Goal: Information Seeking & Learning: Learn about a topic

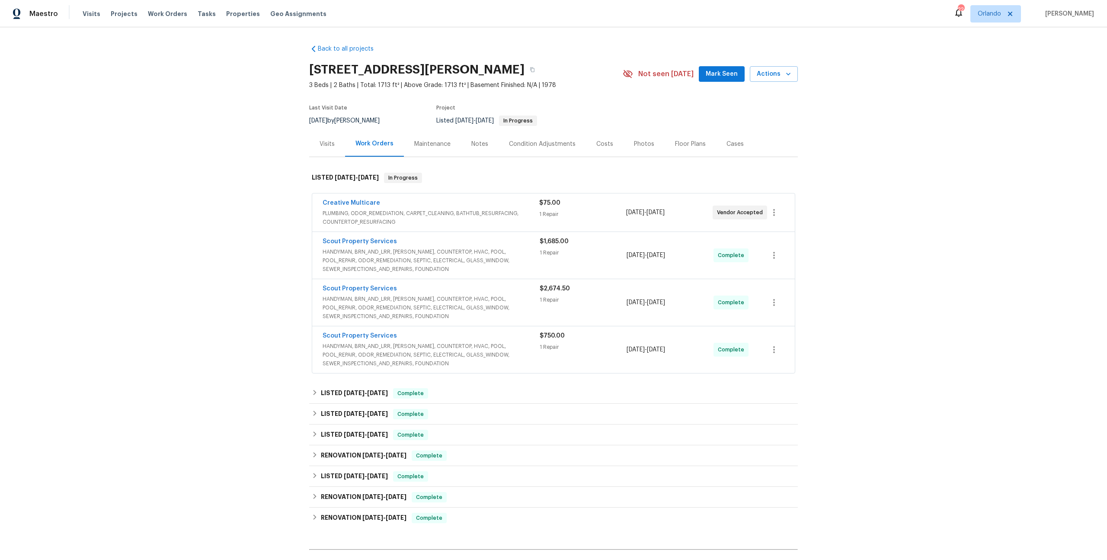
click at [596, 142] on div "Costs" at bounding box center [604, 144] width 17 height 9
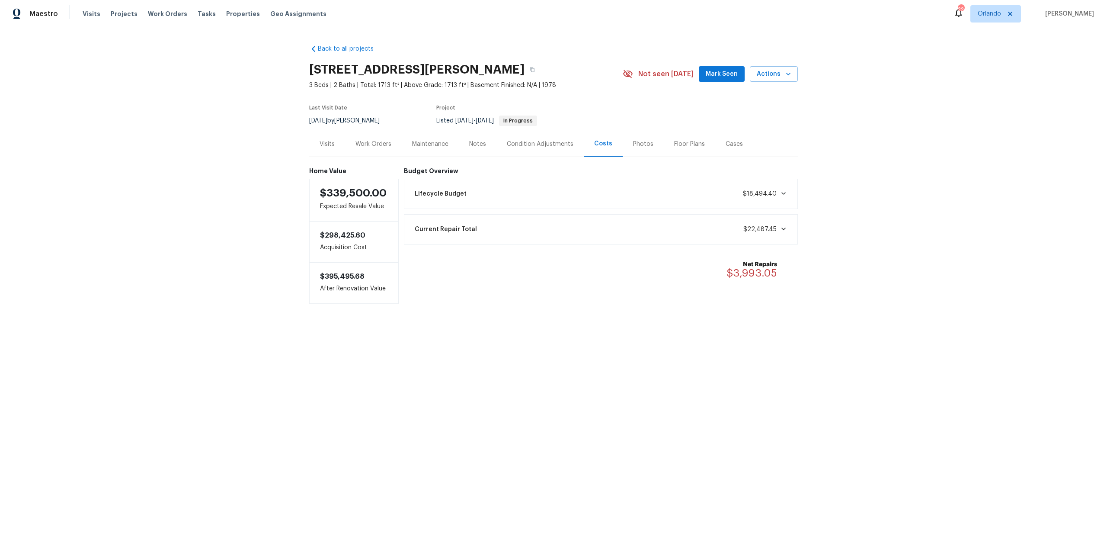
click at [412, 145] on div "Maintenance" at bounding box center [430, 144] width 36 height 9
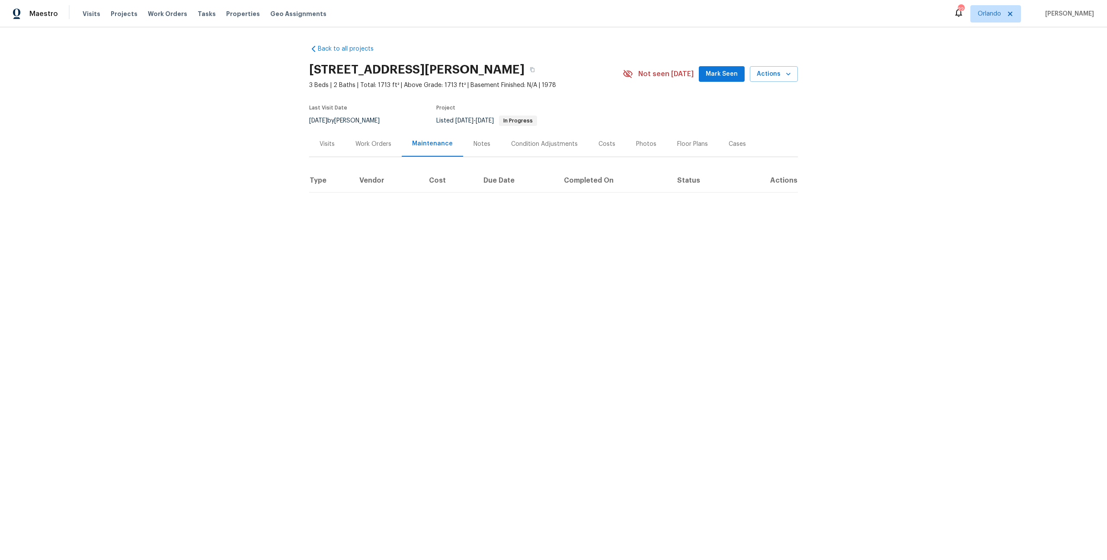
click at [365, 148] on div "Work Orders" at bounding box center [373, 144] width 57 height 26
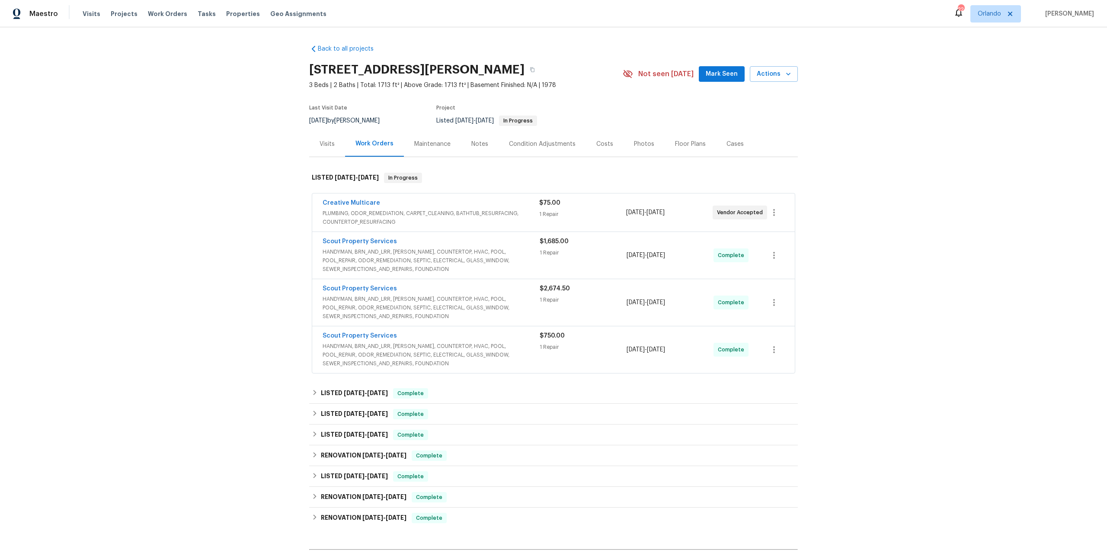
click at [330, 149] on div "Visits" at bounding box center [327, 144] width 36 height 26
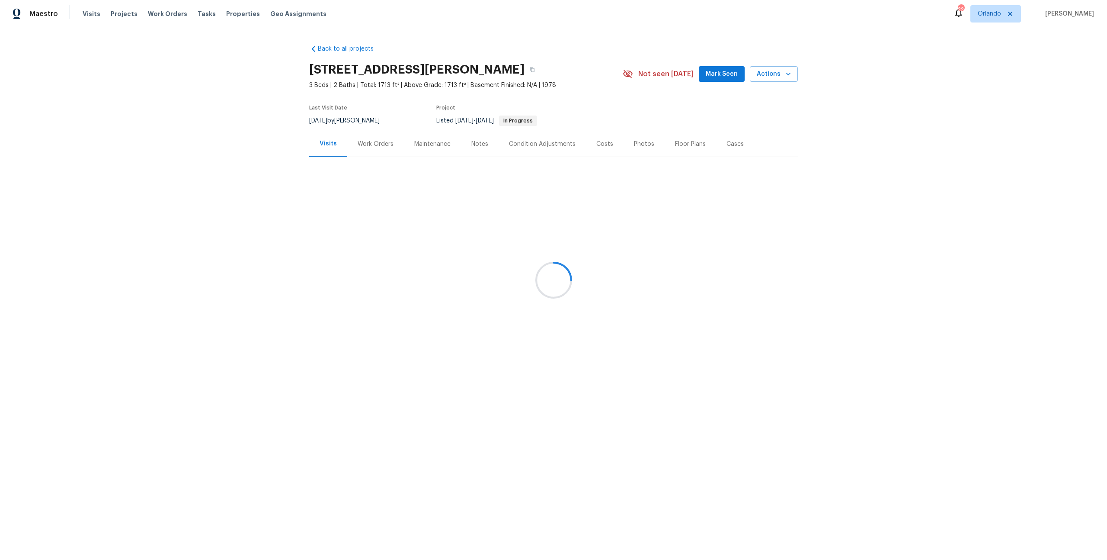
click at [351, 142] on div "Work Orders" at bounding box center [375, 144] width 57 height 26
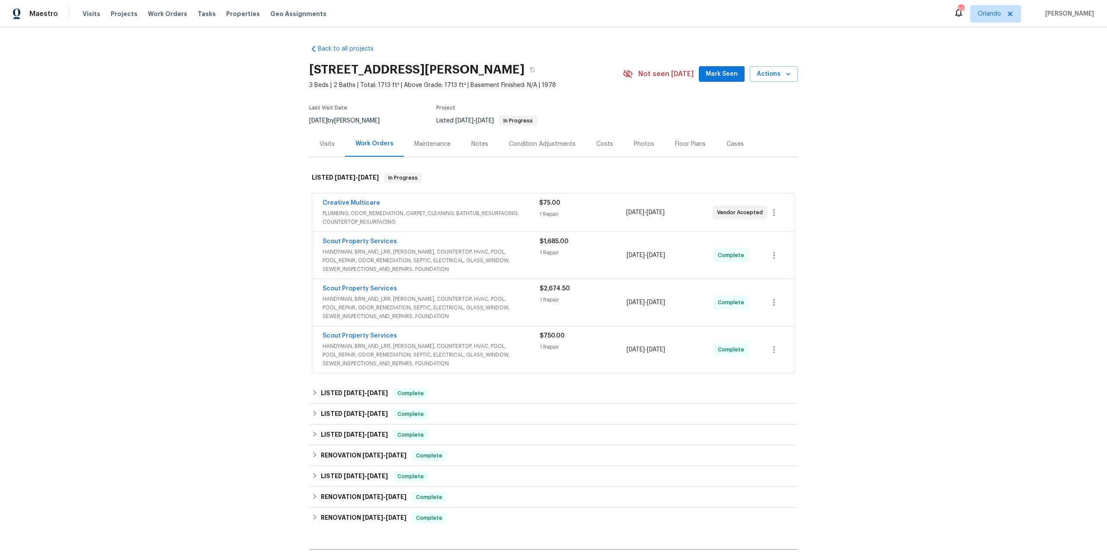
click at [330, 144] on div "Visits" at bounding box center [327, 144] width 15 height 9
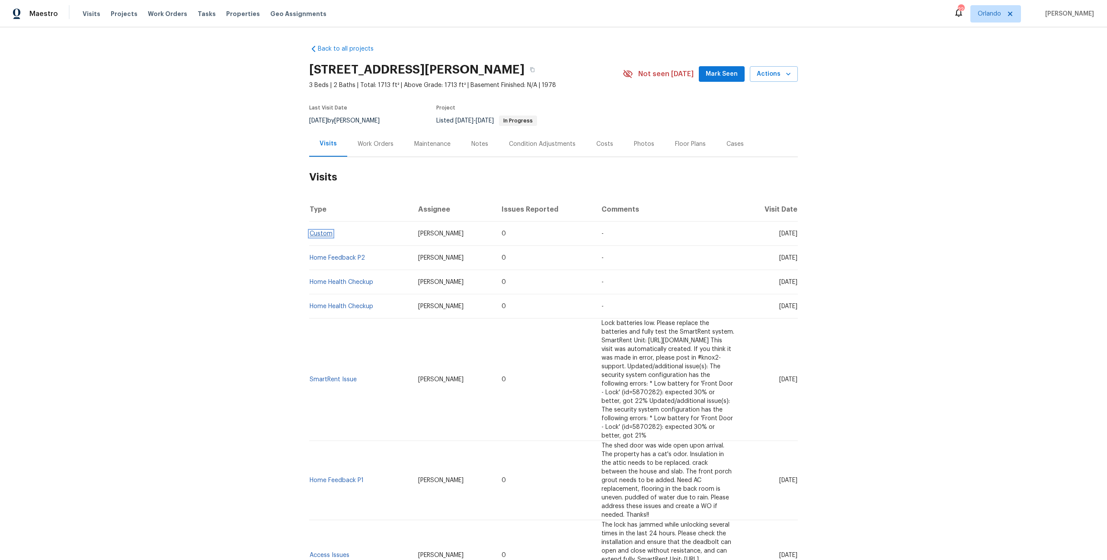
click at [319, 234] on link "Custom" at bounding box center [321, 234] width 23 height 6
click at [327, 259] on link "Home Feedback P2" at bounding box center [337, 258] width 55 height 6
click at [360, 147] on div "Work Orders" at bounding box center [376, 144] width 36 height 9
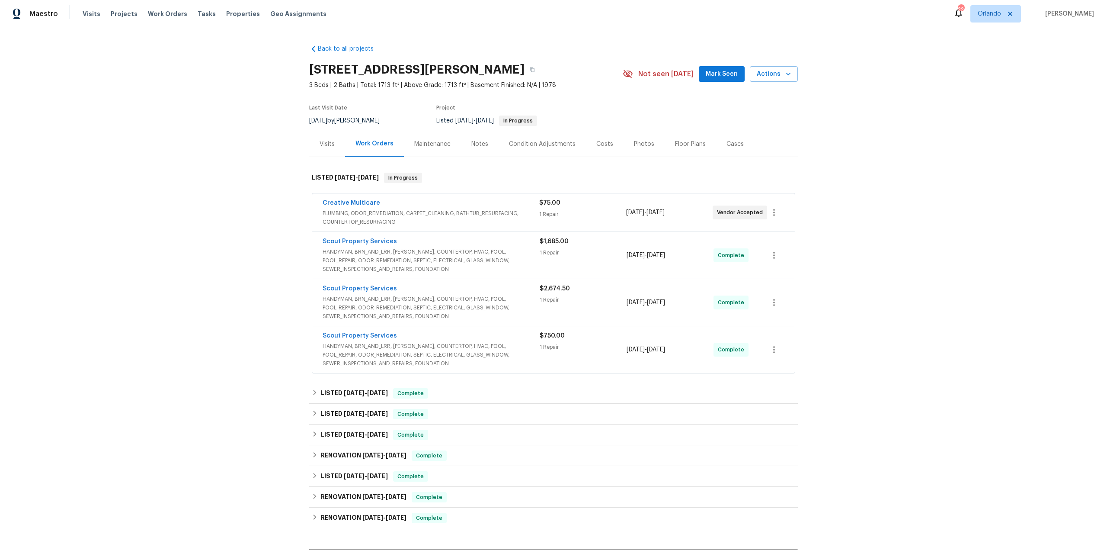
scroll to position [107, 0]
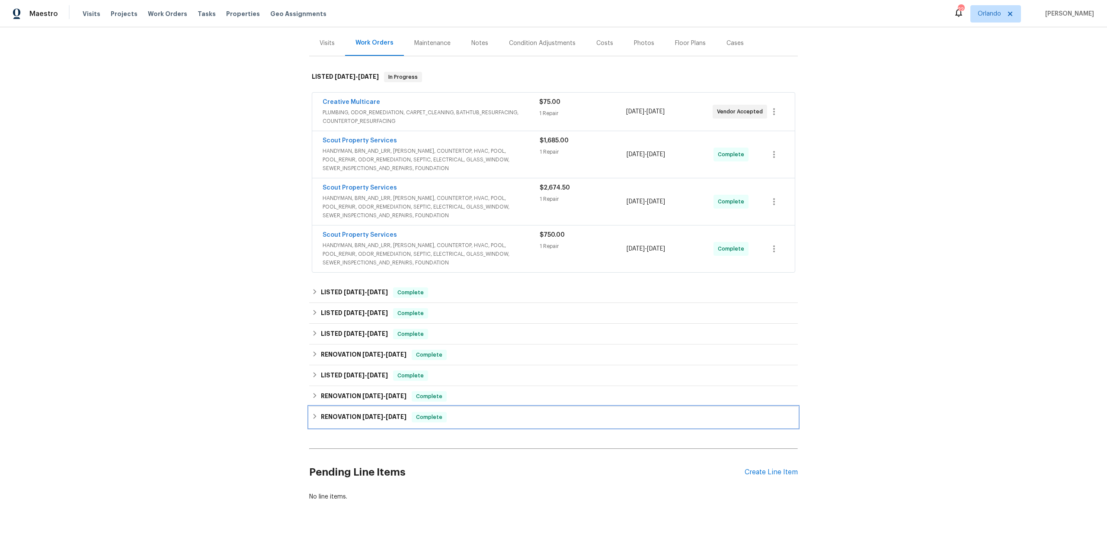
click at [371, 413] on span "[DATE]" at bounding box center [372, 416] width 21 height 6
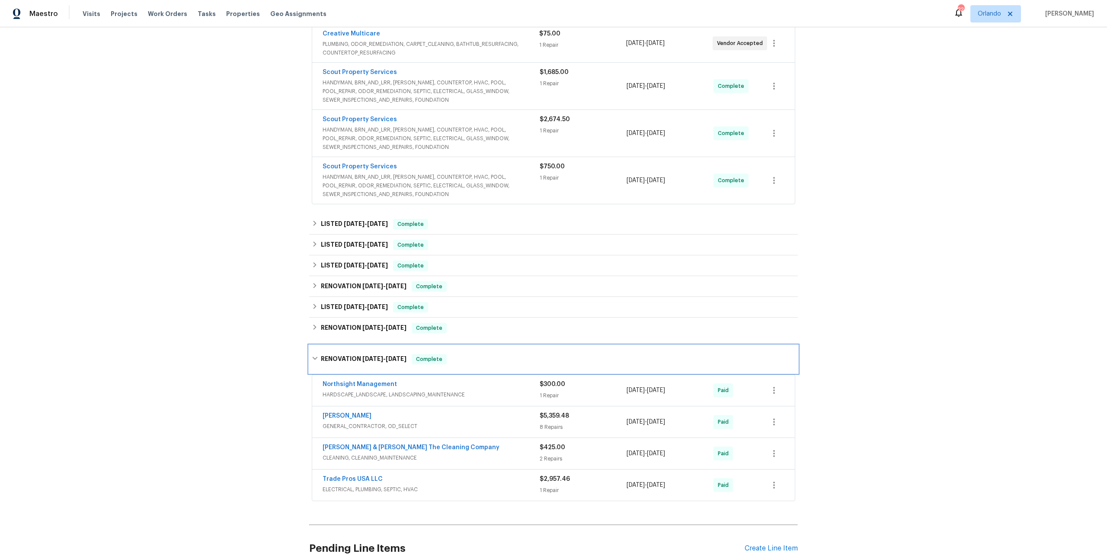
scroll to position [252, 0]
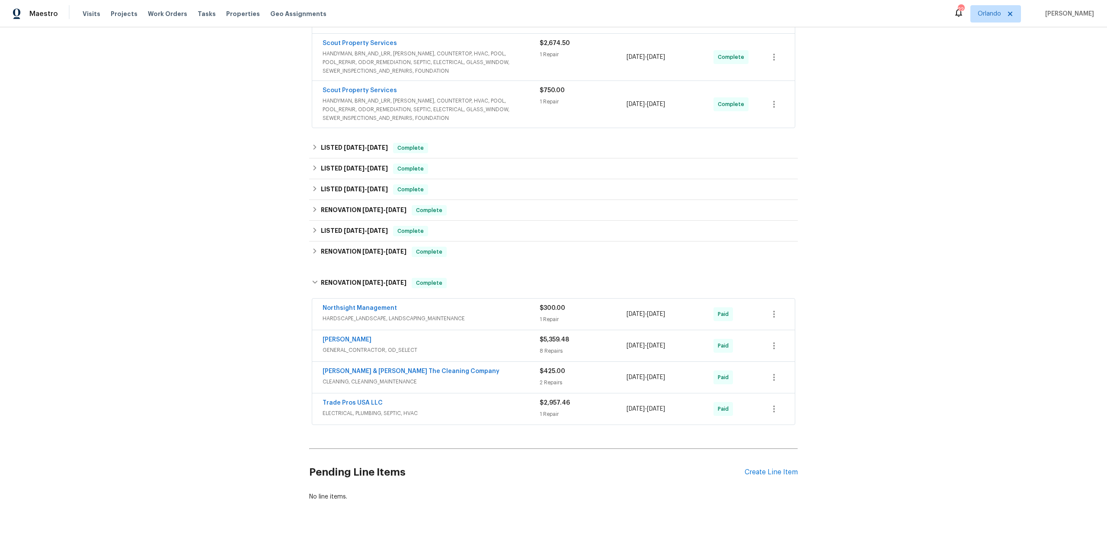
click at [404, 337] on div "[PERSON_NAME]" at bounding box center [431, 340] width 217 height 10
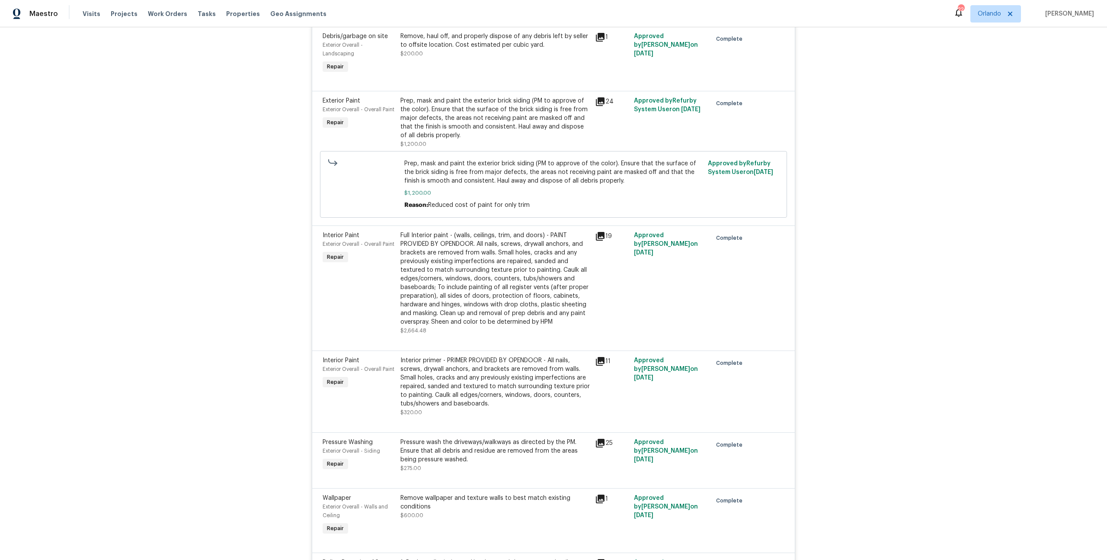
scroll to position [375, 0]
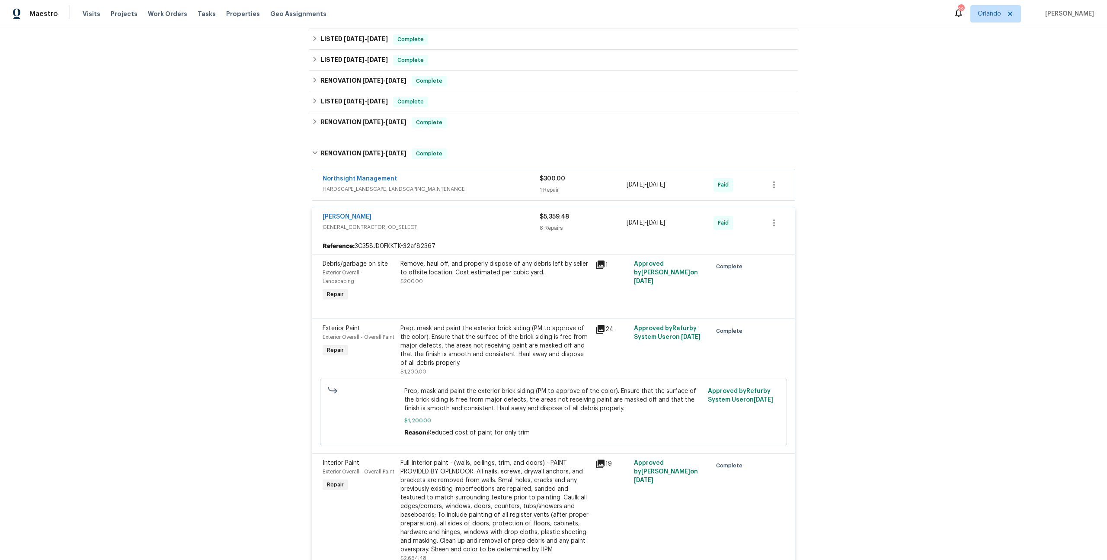
click at [423, 207] on div "[PERSON_NAME] GENERAL_CONTRACTOR, OD_SELECT $5,359.48 8 Repairs [DATE] - [DATE]…" at bounding box center [553, 222] width 483 height 31
click at [432, 215] on div "[PERSON_NAME]" at bounding box center [431, 217] width 217 height 10
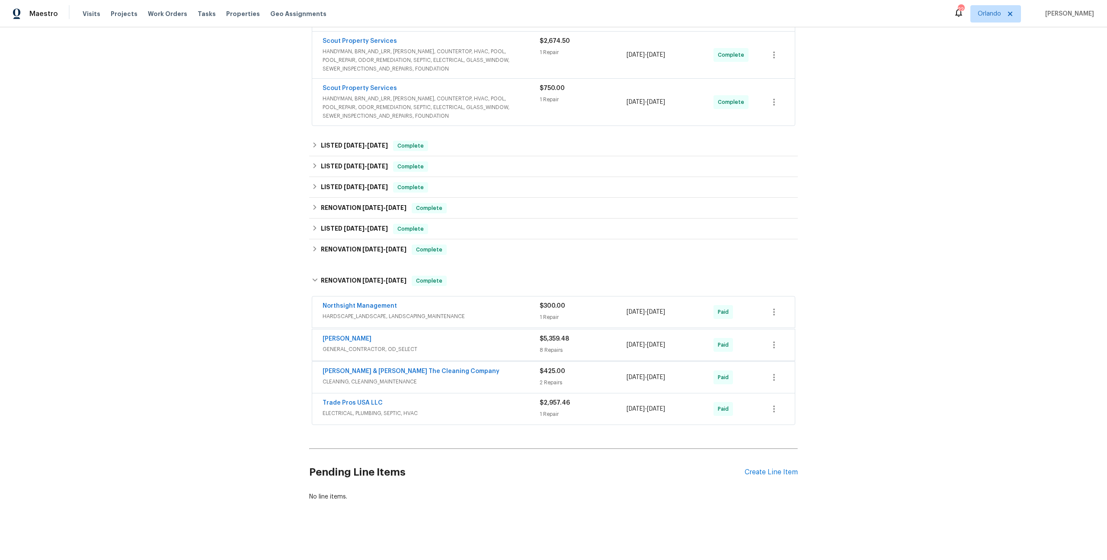
scroll to position [252, 0]
click at [439, 398] on div "Trade Pros USA LLC" at bounding box center [431, 403] width 217 height 10
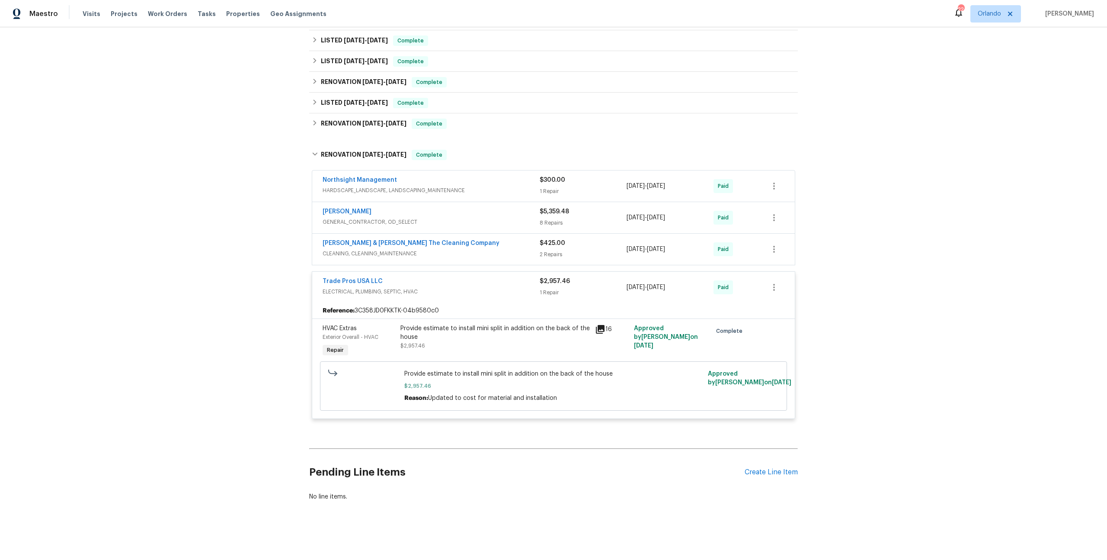
scroll to position [380, 0]
click at [470, 287] on span "ELECTRICAL, PLUMBING, SEPTIC, HVAC" at bounding box center [431, 291] width 217 height 9
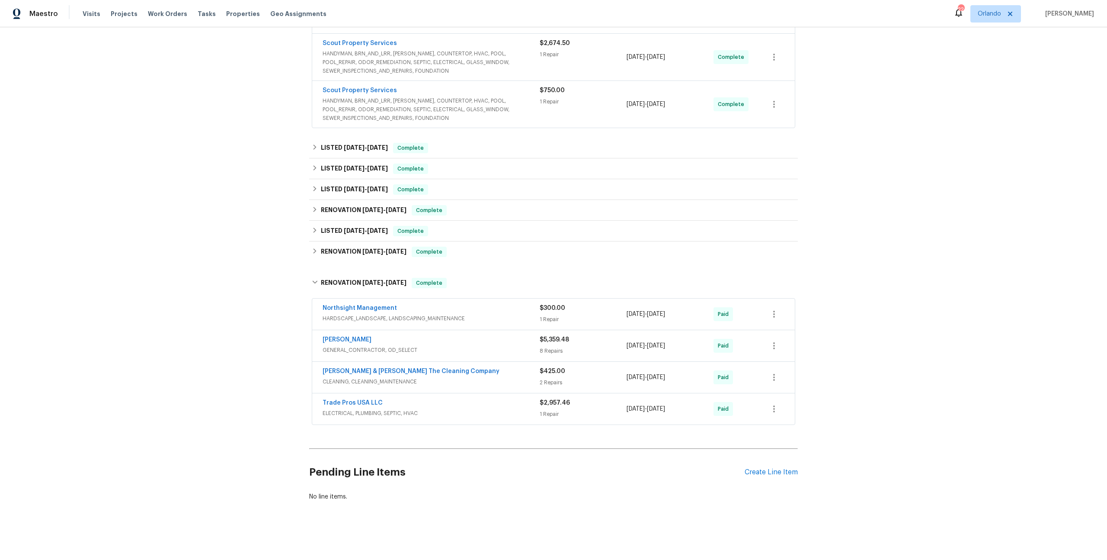
scroll to position [247, 0]
click at [365, 281] on span "[DATE]" at bounding box center [372, 282] width 21 height 6
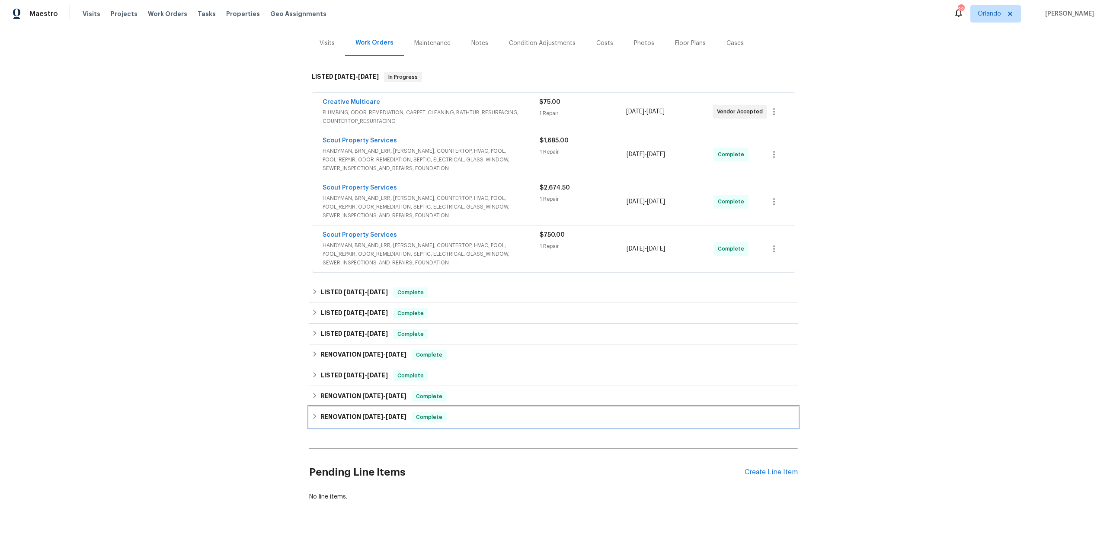
scroll to position [107, 0]
click at [373, 393] on span "[DATE]" at bounding box center [372, 396] width 21 height 6
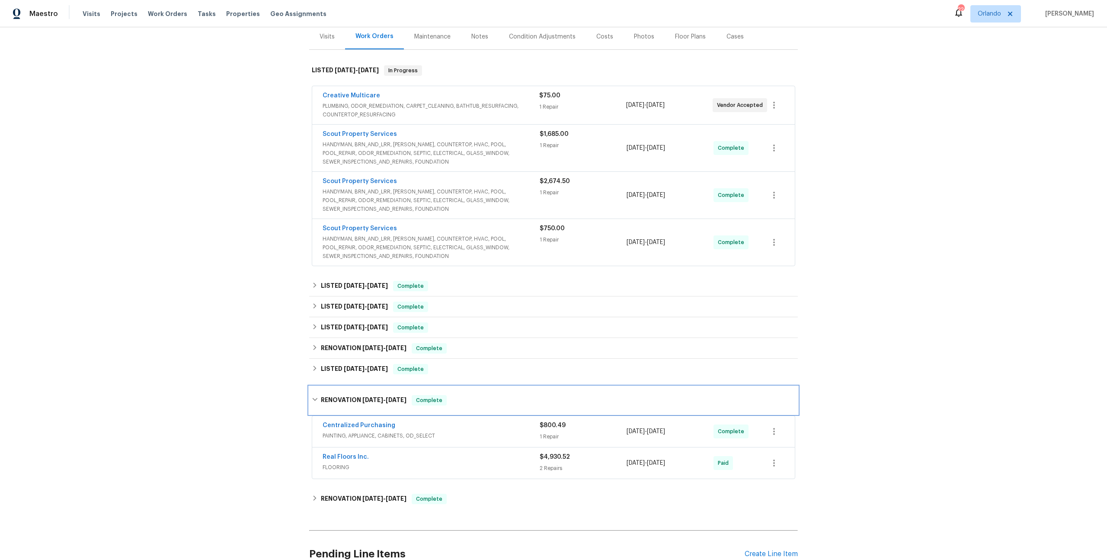
scroll to position [195, 0]
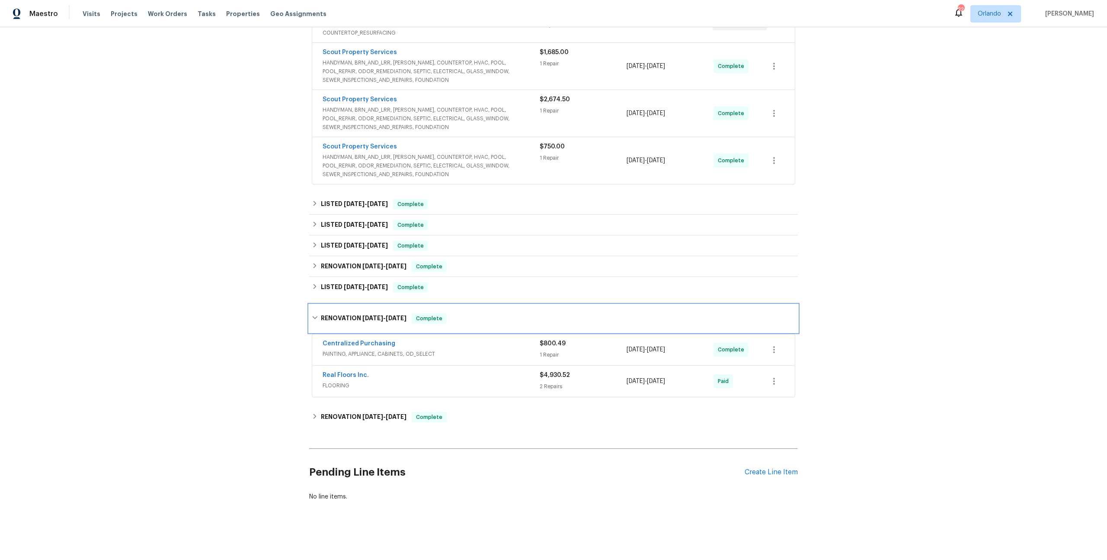
click at [397, 316] on h6 "RENOVATION [DATE] - [DATE]" at bounding box center [364, 318] width 86 height 10
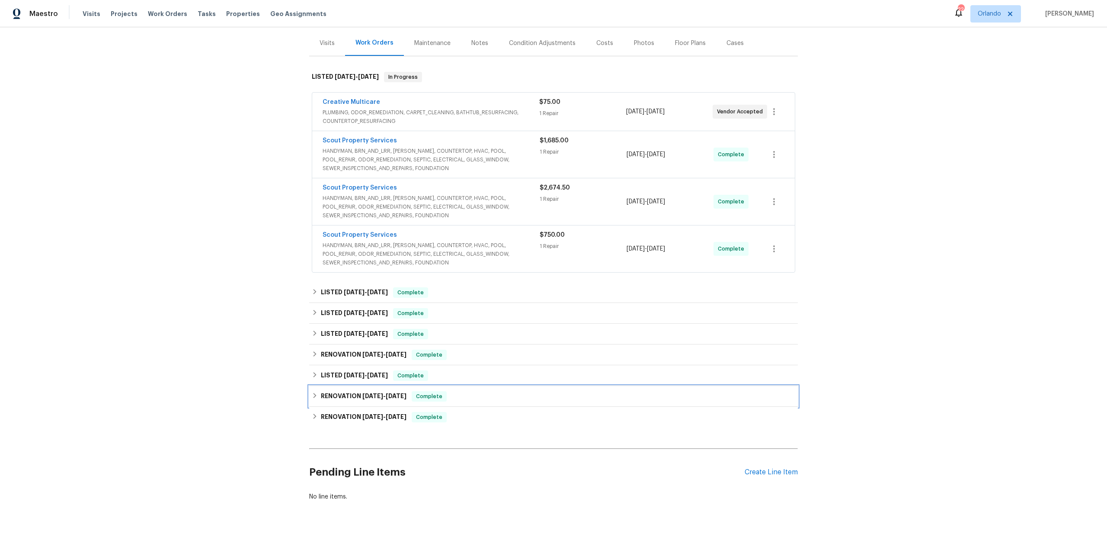
scroll to position [107, 0]
click at [459, 371] on div "LISTED [DATE] - [DATE] Complete" at bounding box center [554, 375] width 484 height 10
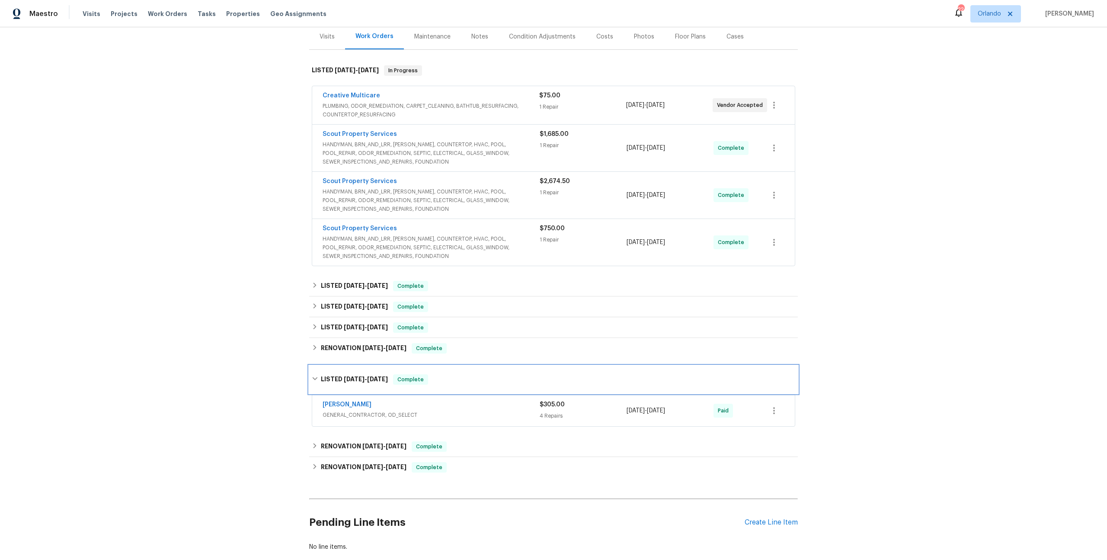
click at [459, 373] on div "LISTED [DATE] - [DATE] Complete" at bounding box center [553, 379] width 489 height 28
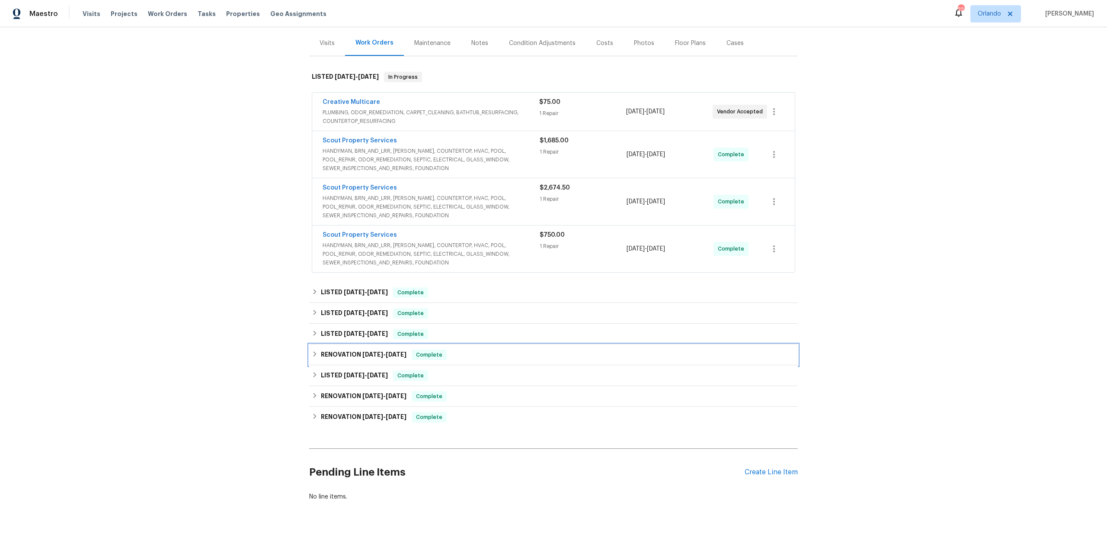
click at [463, 352] on div "RENOVATION [DATE] - [DATE] Complete" at bounding box center [554, 354] width 484 height 10
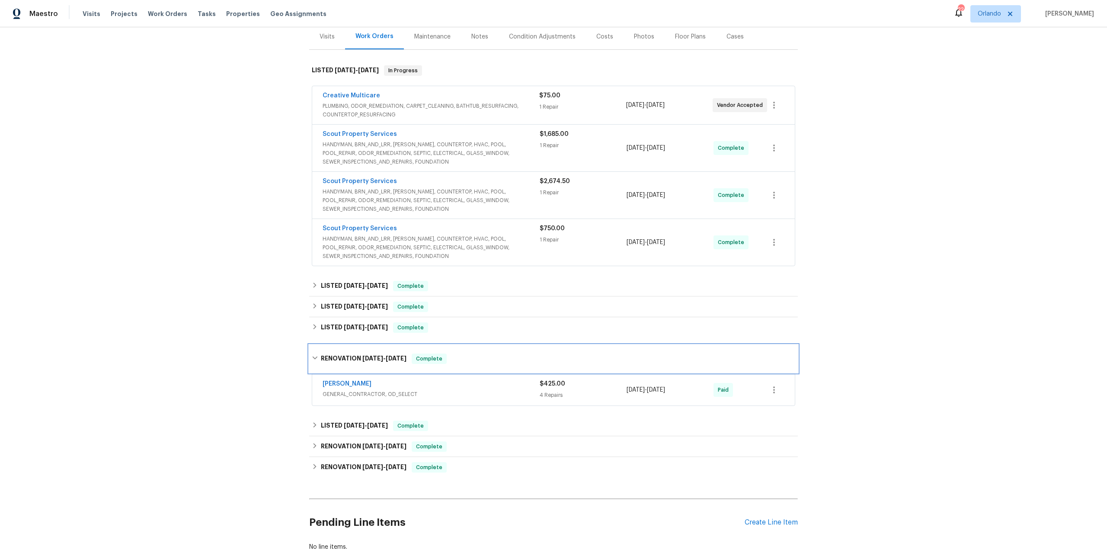
click at [463, 352] on div "RENOVATION [DATE] - [DATE] Complete" at bounding box center [553, 359] width 489 height 28
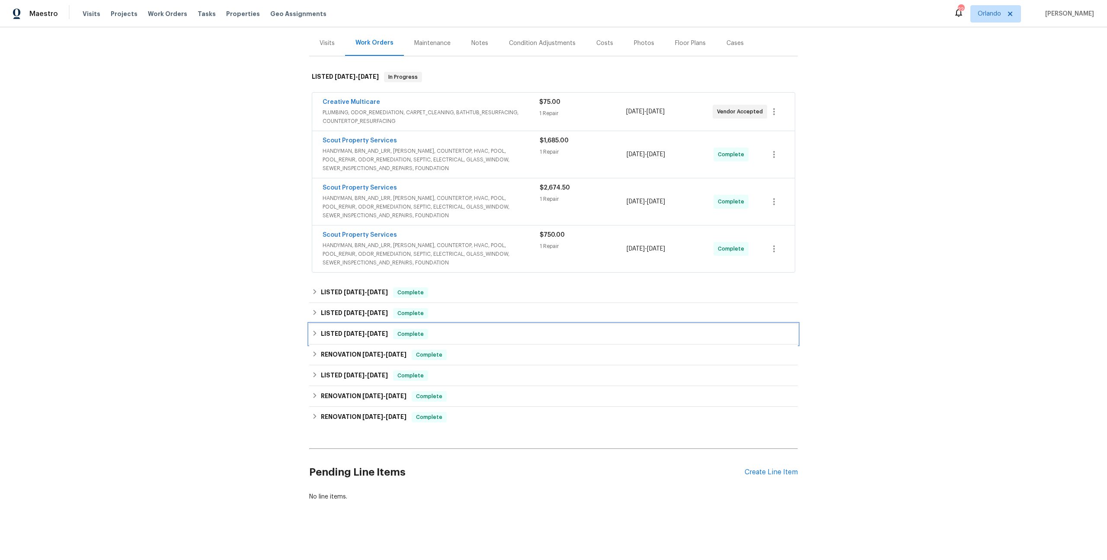
click at [466, 329] on div "LISTED [DATE] - [DATE] Complete" at bounding box center [554, 334] width 484 height 10
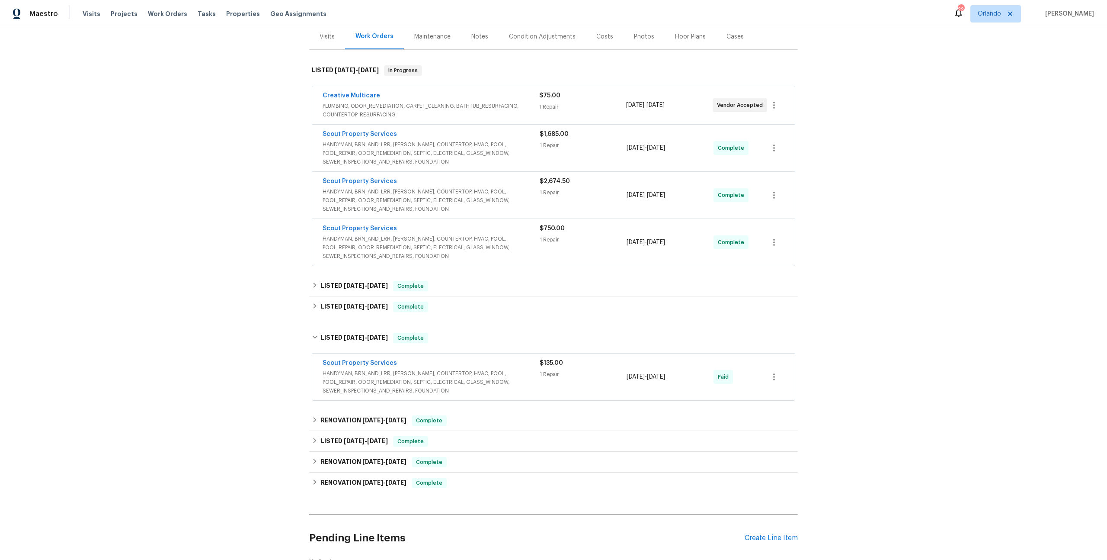
click at [466, 323] on div "Back to all projects [STREET_ADDRESS][PERSON_NAME] 3 Beds | 2 Baths | Total: 17…" at bounding box center [553, 251] width 489 height 643
click at [449, 337] on div "LISTED [DATE] - [DATE] Complete" at bounding box center [554, 338] width 484 height 10
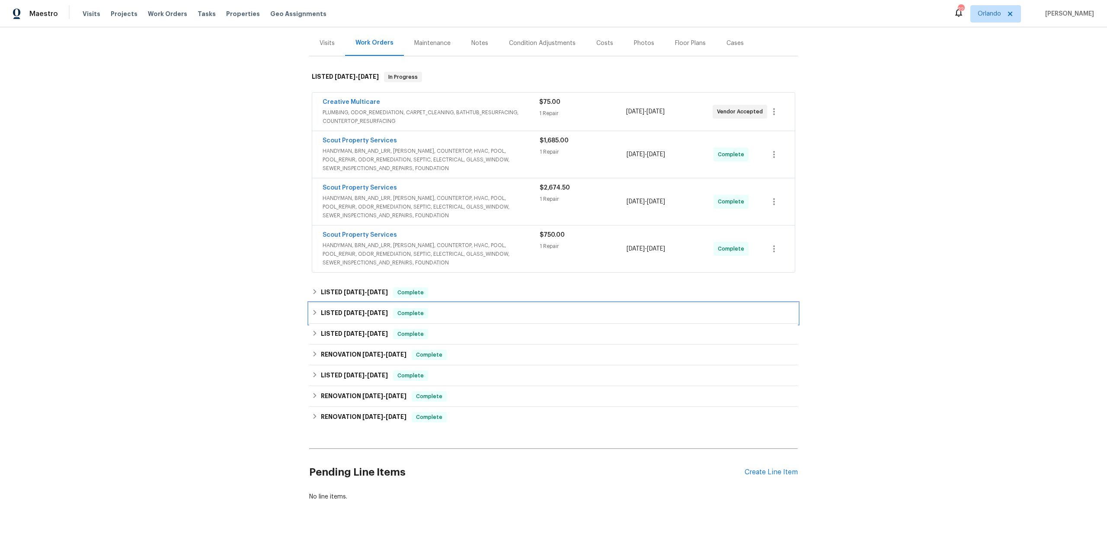
click at [451, 308] on div "LISTED [DATE] - [DATE] Complete" at bounding box center [554, 313] width 484 height 10
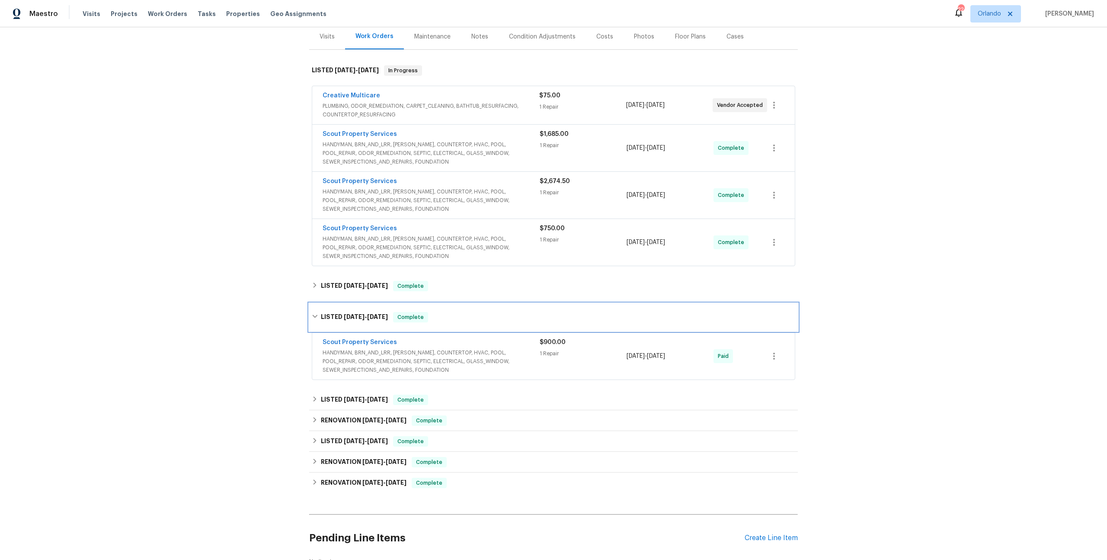
click at [450, 306] on div "LISTED [DATE] - [DATE] Complete" at bounding box center [553, 317] width 489 height 28
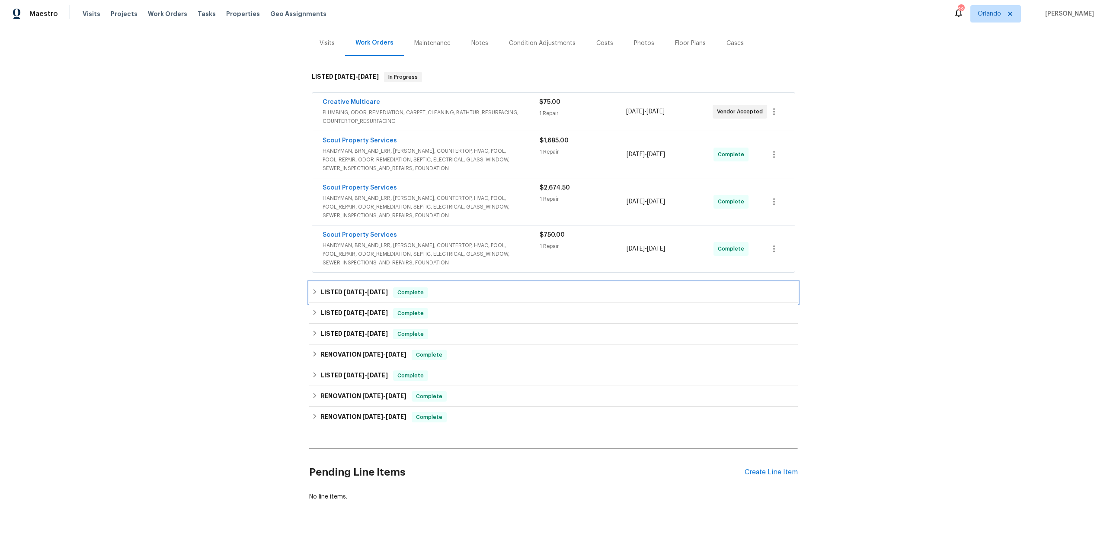
click at [450, 292] on div "LISTED [DATE] - [DATE] Complete" at bounding box center [553, 292] width 489 height 21
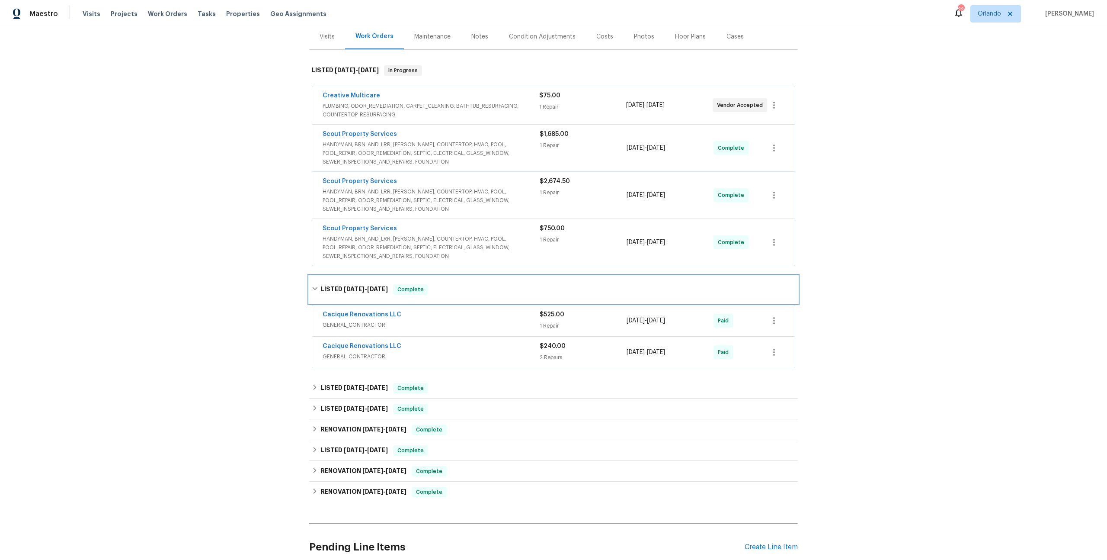
click at [450, 292] on div "LISTED [DATE] - [DATE] Complete" at bounding box center [554, 289] width 484 height 10
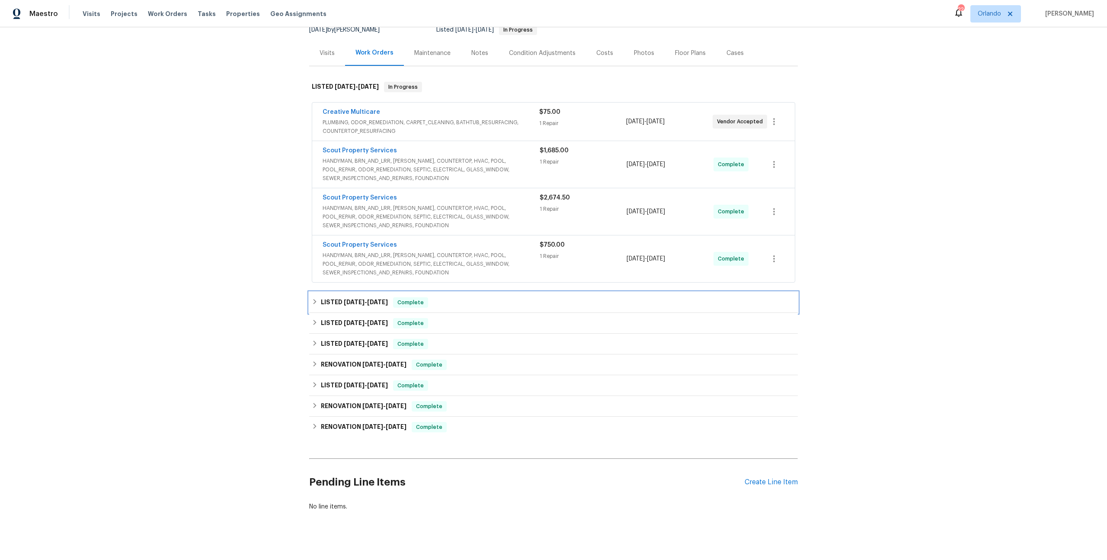
scroll to position [48, 0]
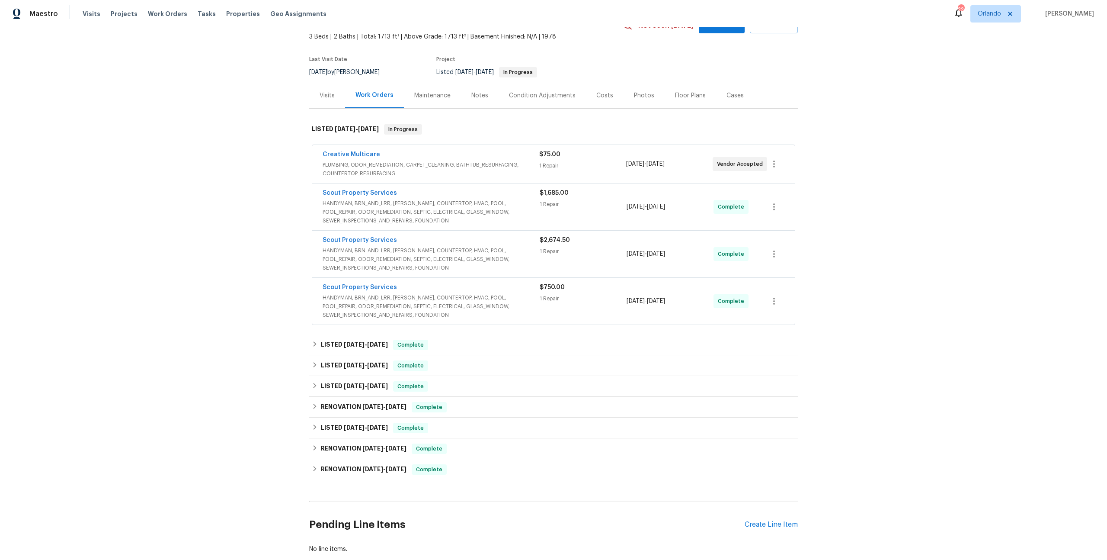
click at [439, 244] on div "Scout Property Services" at bounding box center [431, 241] width 217 height 10
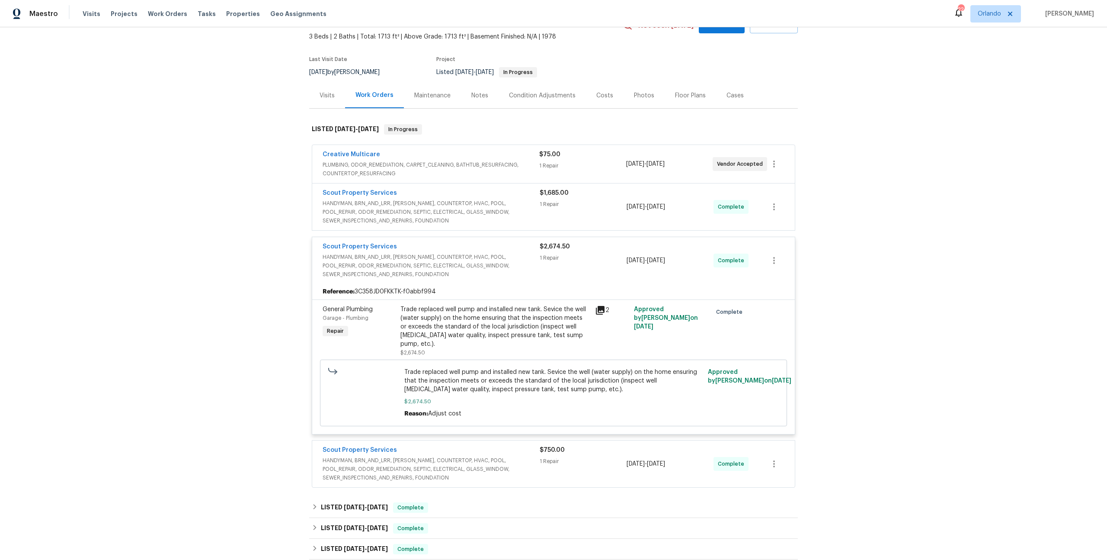
click at [489, 251] on div "Scout Property Services" at bounding box center [431, 247] width 217 height 10
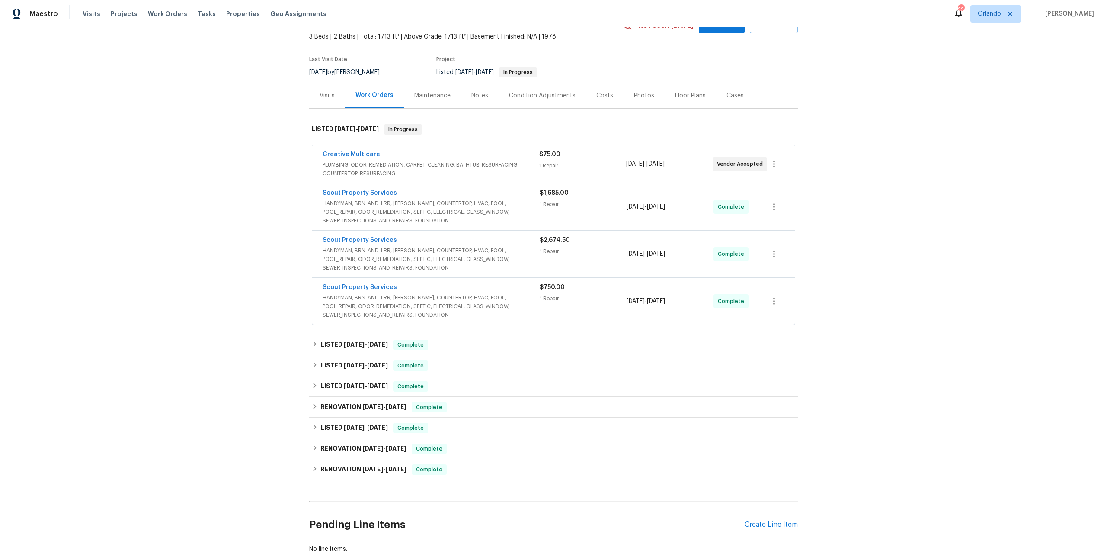
click at [474, 196] on div "Scout Property Services" at bounding box center [431, 194] width 217 height 10
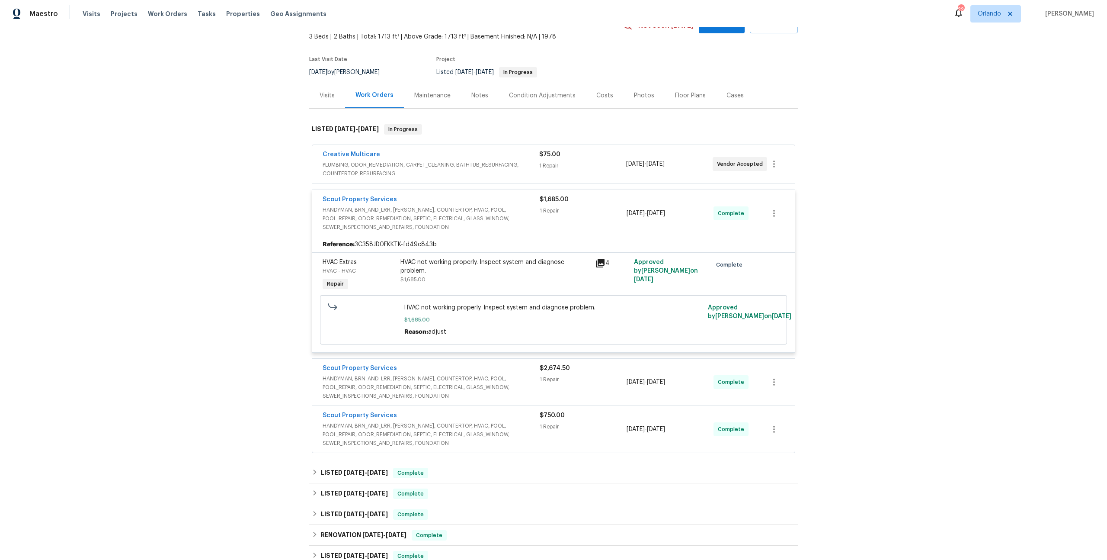
click at [467, 206] on span "HANDYMAN, BRN_AND_LRR, [PERSON_NAME], COUNTERTOP, HVAC, POOL, POOL_REPAIR, ODOR…" at bounding box center [431, 218] width 217 height 26
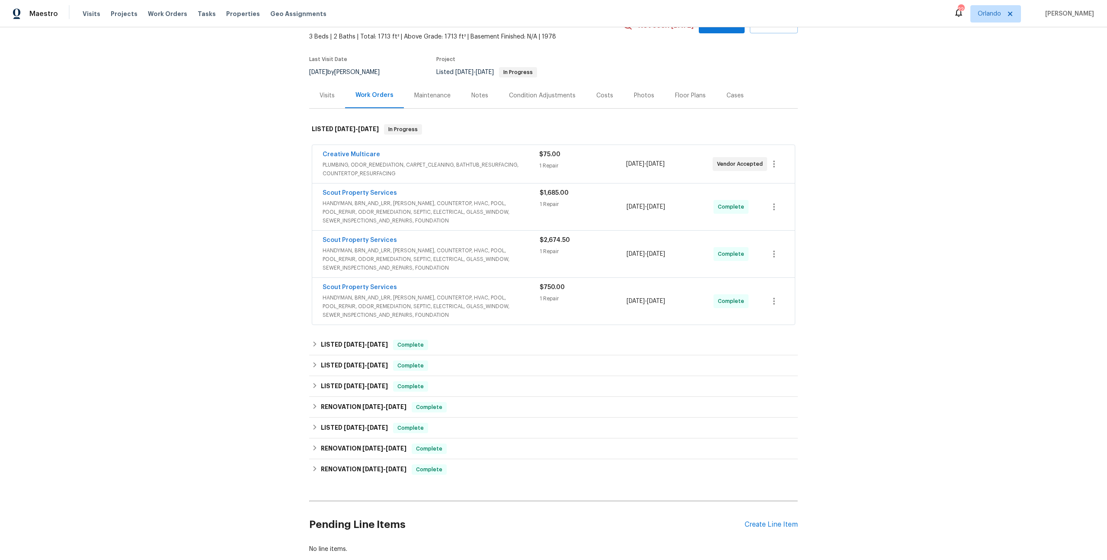
click at [456, 200] on span "HANDYMAN, BRN_AND_LRR, [PERSON_NAME], COUNTERTOP, HVAC, POOL, POOL_REPAIR, ODOR…" at bounding box center [431, 212] width 217 height 26
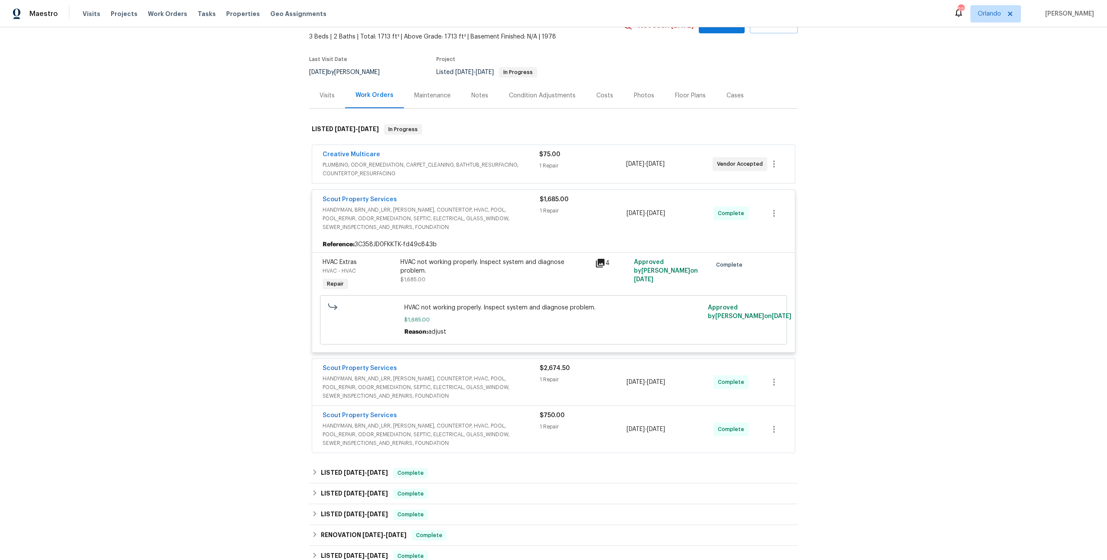
click at [599, 267] on icon at bounding box center [600, 263] width 10 height 10
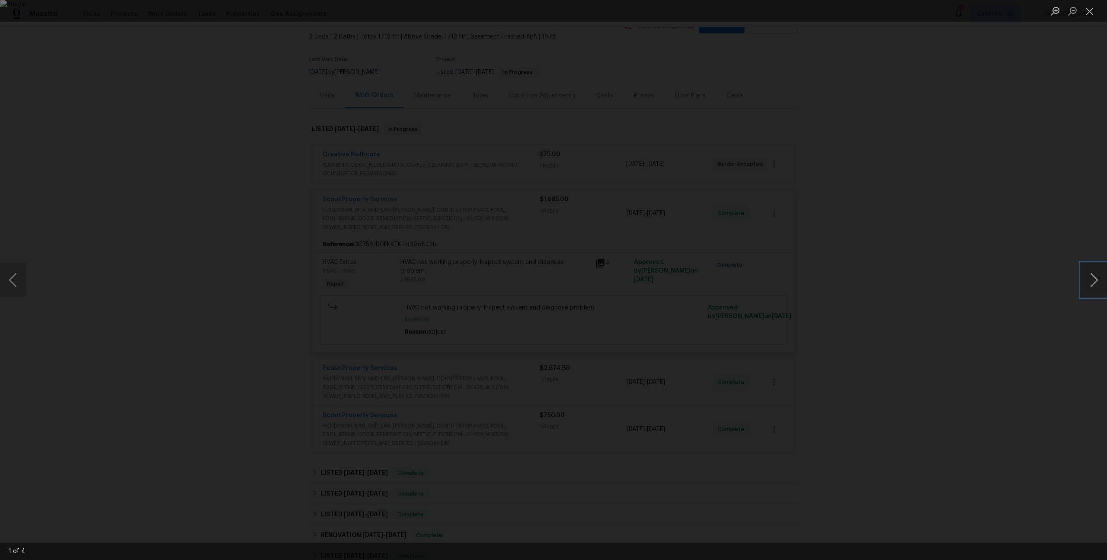
click at [1092, 281] on button "Next image" at bounding box center [1094, 280] width 26 height 35
click at [920, 322] on div "Lightbox" at bounding box center [553, 280] width 1107 height 560
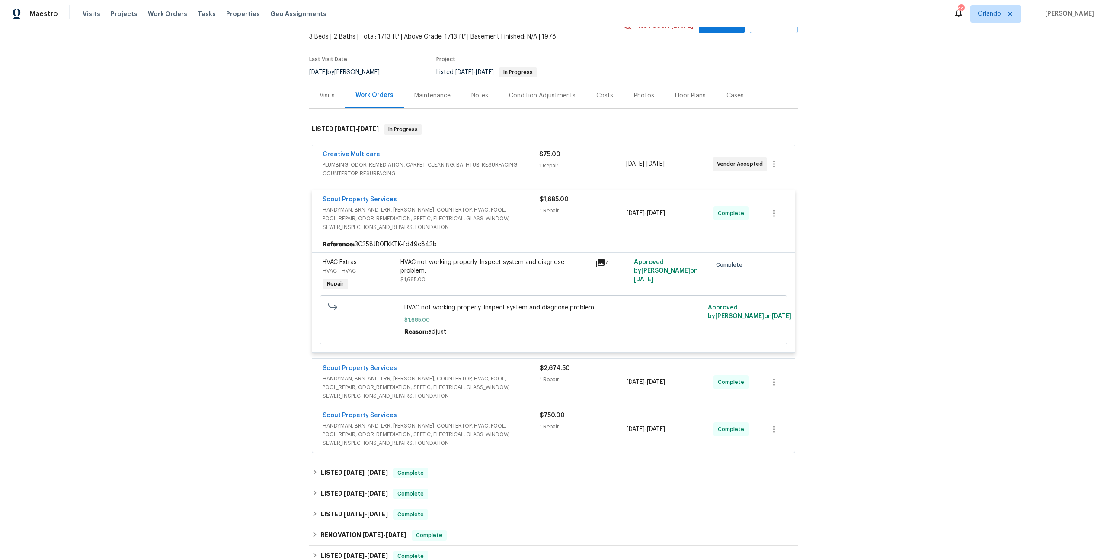
click at [486, 218] on span "HANDYMAN, BRN_AND_LRR, [PERSON_NAME], COUNTERTOP, HVAC, POOL, POOL_REPAIR, ODOR…" at bounding box center [431, 218] width 217 height 26
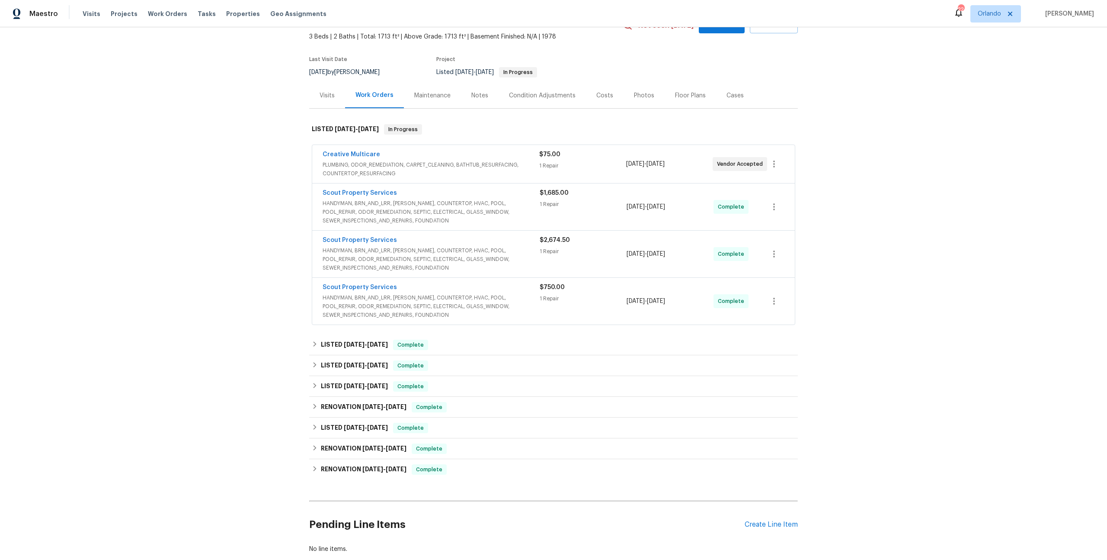
click at [452, 167] on span "PLUMBING, ODOR_REMEDIATION, CARPET_CLEANING, BATHTUB_RESURFACING, COUNTERTOP_RE…" at bounding box center [431, 168] width 217 height 17
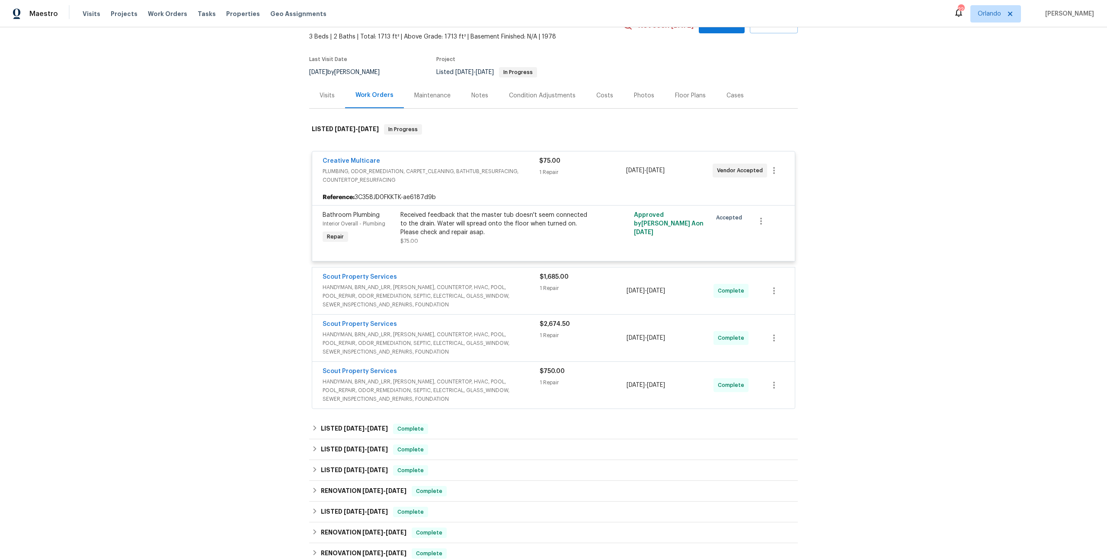
click at [452, 167] on span "PLUMBING, ODOR_REMEDIATION, CARPET_CLEANING, BATHTUB_RESURFACING, COUNTERTOP_RE…" at bounding box center [431, 175] width 217 height 17
